Goal: Navigation & Orientation: Find specific page/section

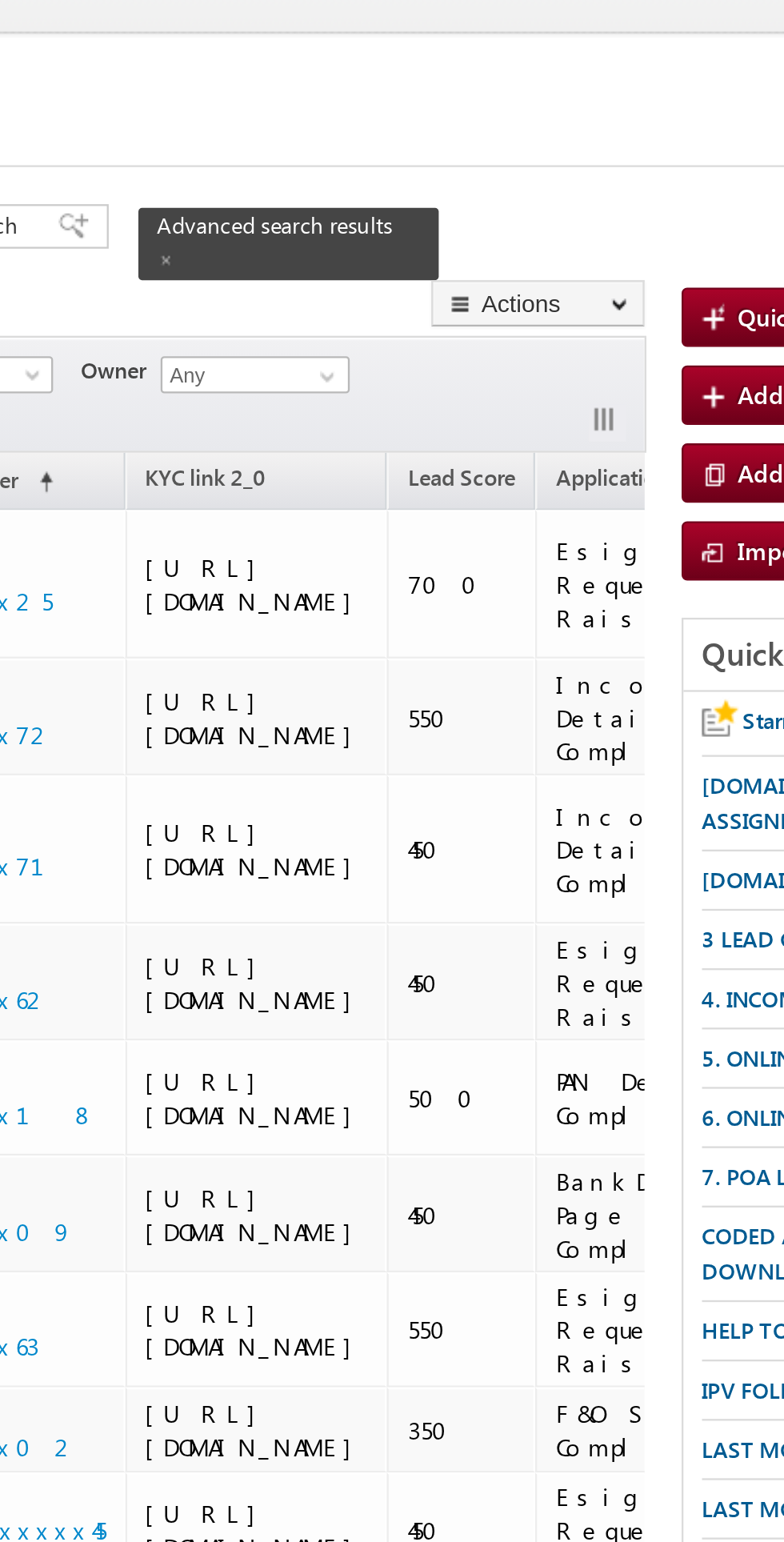
scroll to position [8, 0]
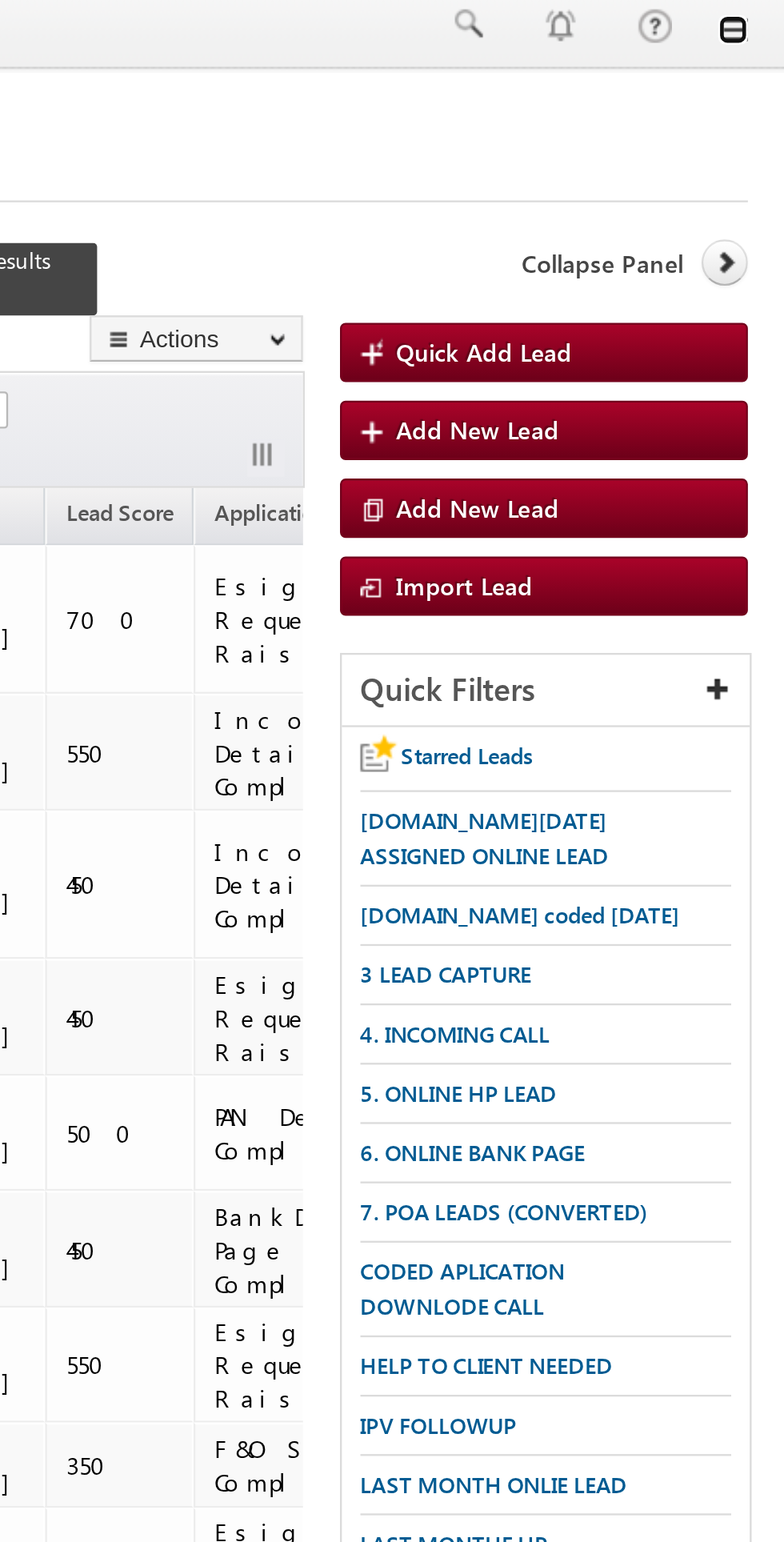
click at [764, 12] on link at bounding box center [762, 13] width 13 height 13
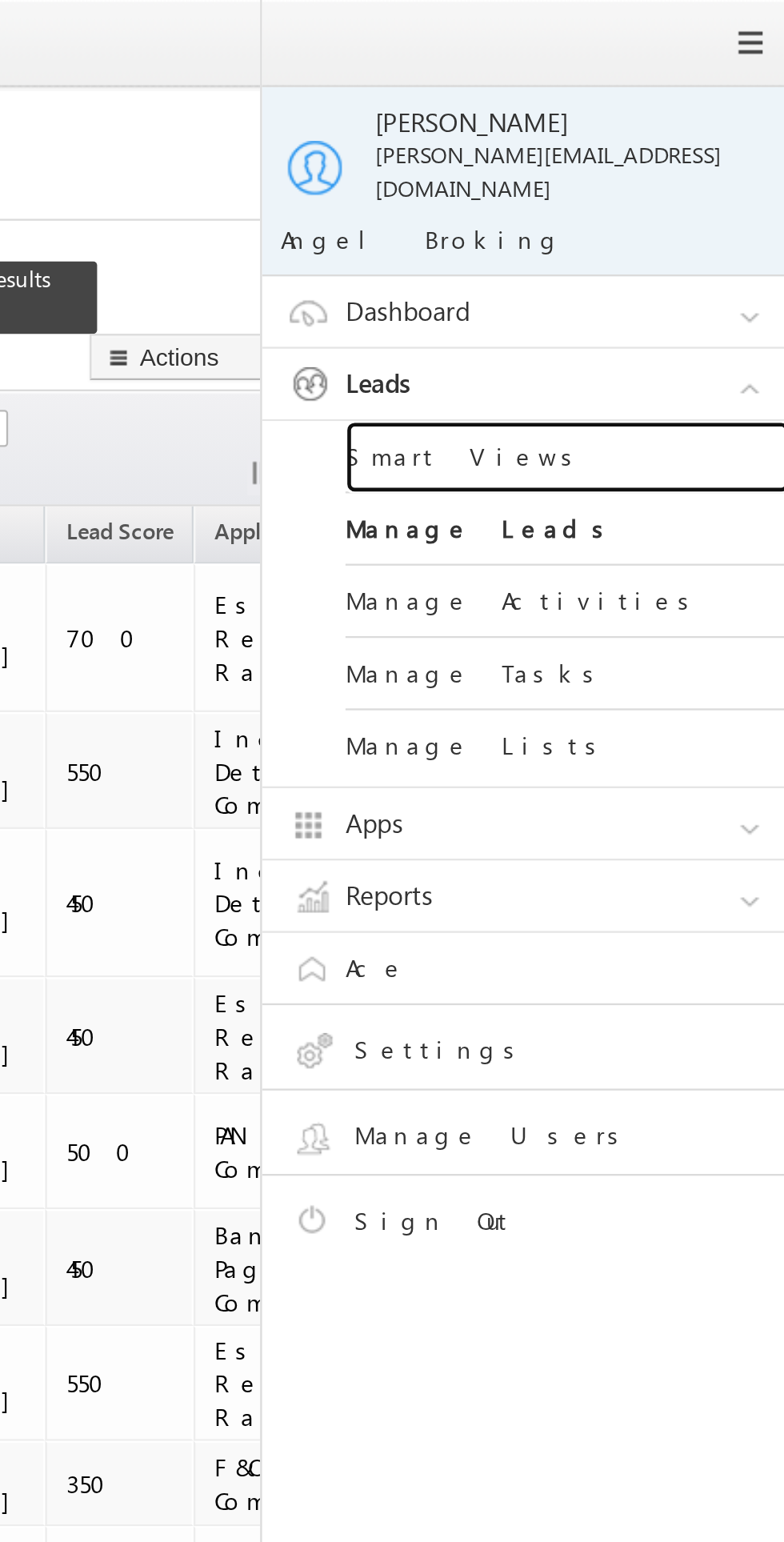
click at [661, 189] on link "Smart Views" at bounding box center [690, 197] width 192 height 31
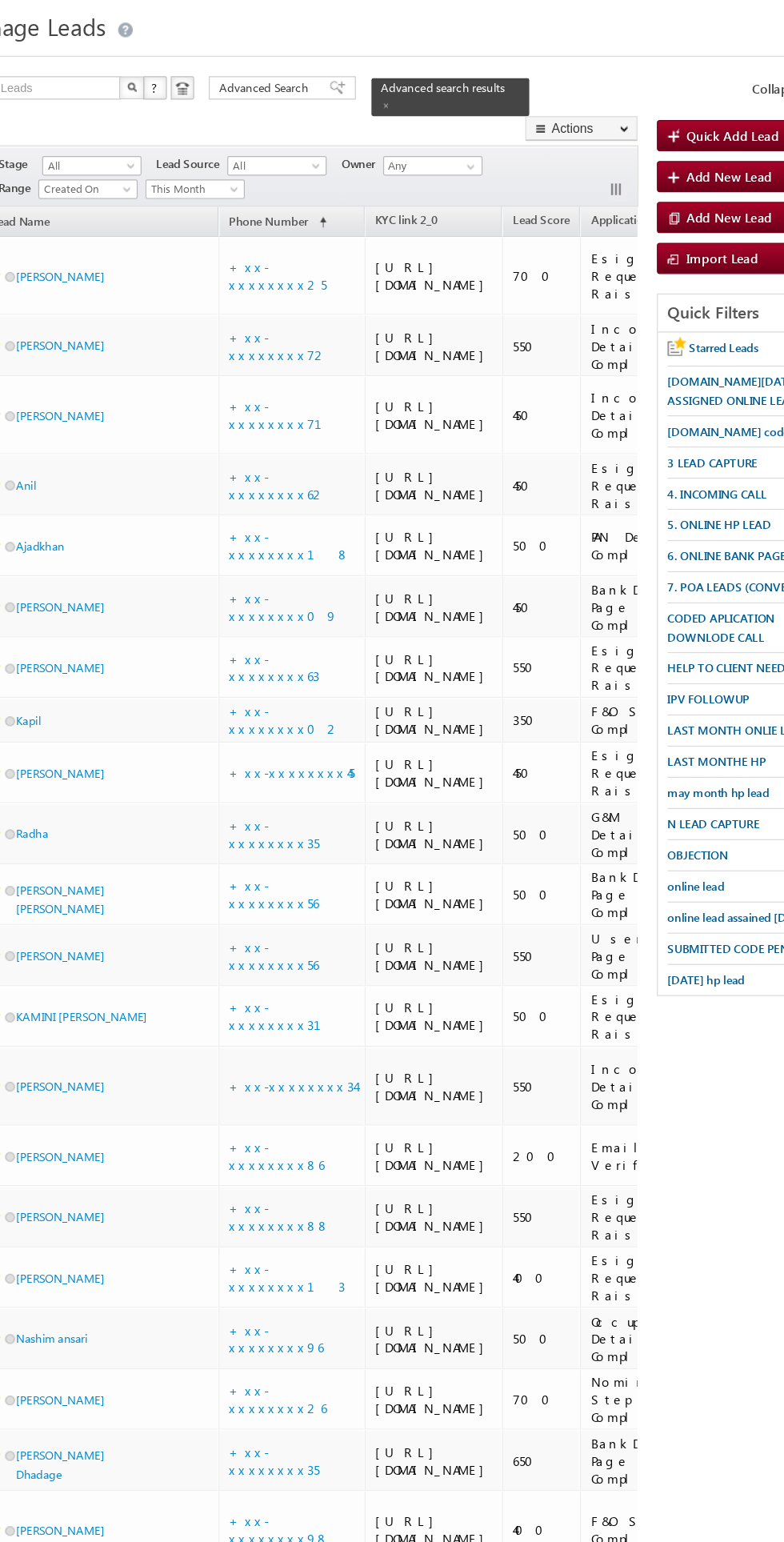
scroll to position [0, 1]
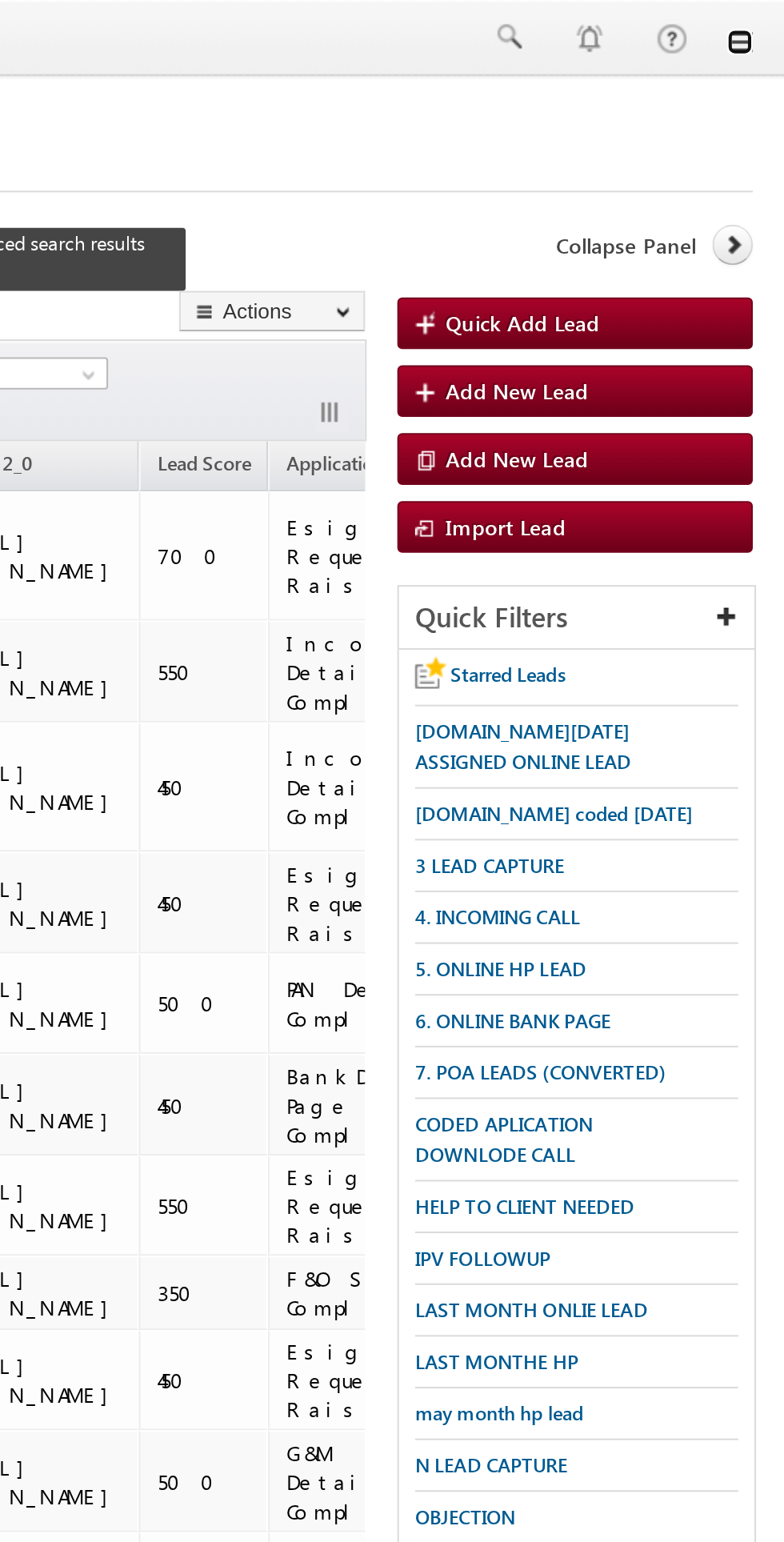
click at [765, 23] on link at bounding box center [762, 21] width 13 height 13
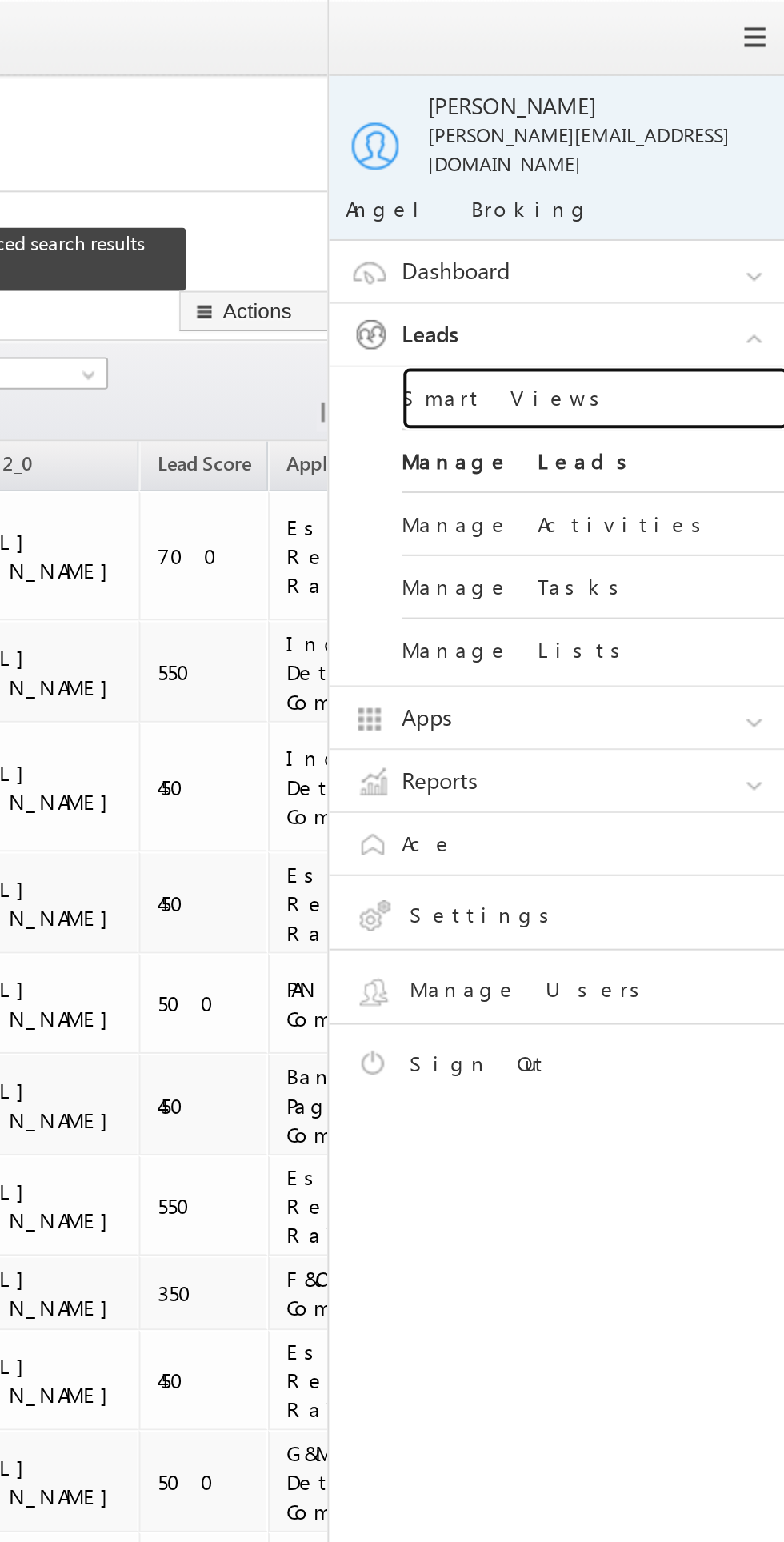
click at [654, 184] on link "Smart Views" at bounding box center [690, 197] width 192 height 31
